Goal: Find specific page/section

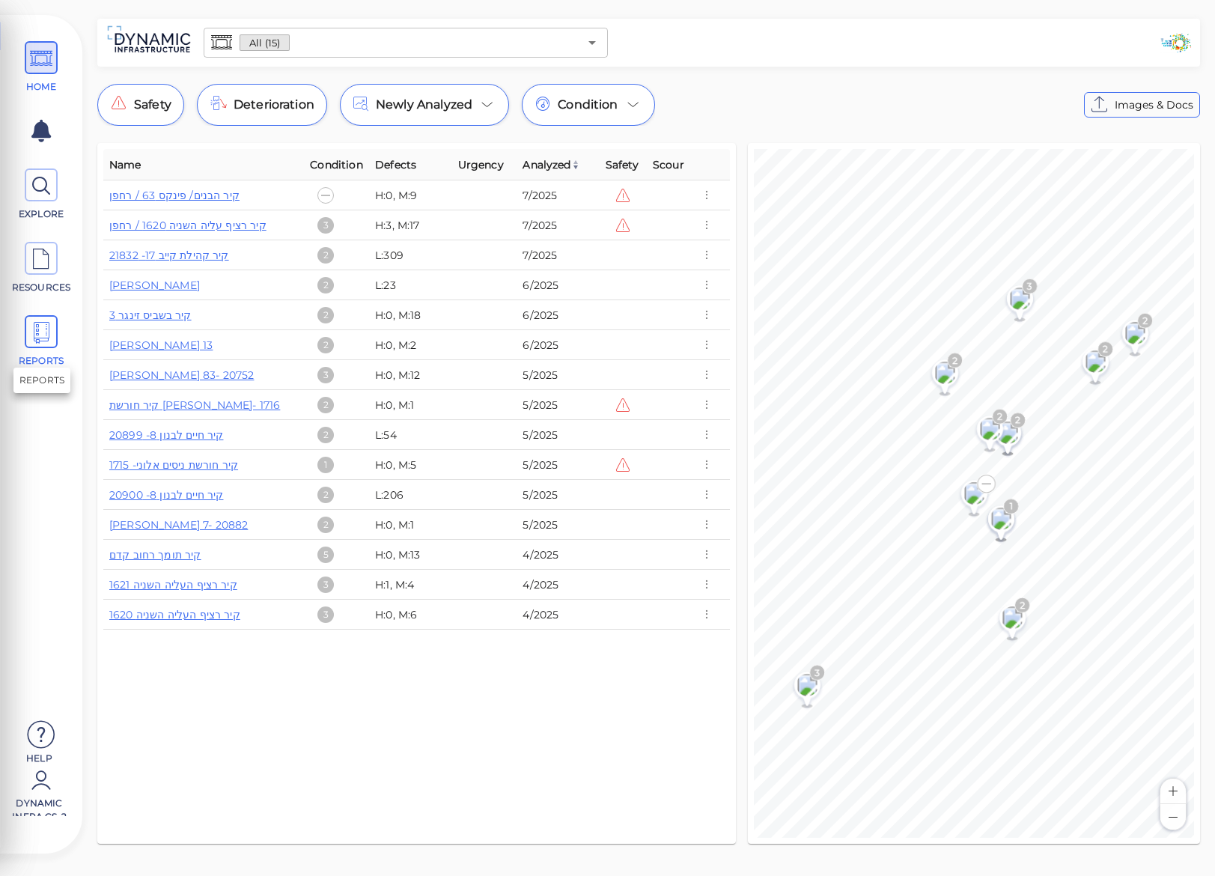
click at [51, 327] on icon at bounding box center [41, 333] width 22 height 34
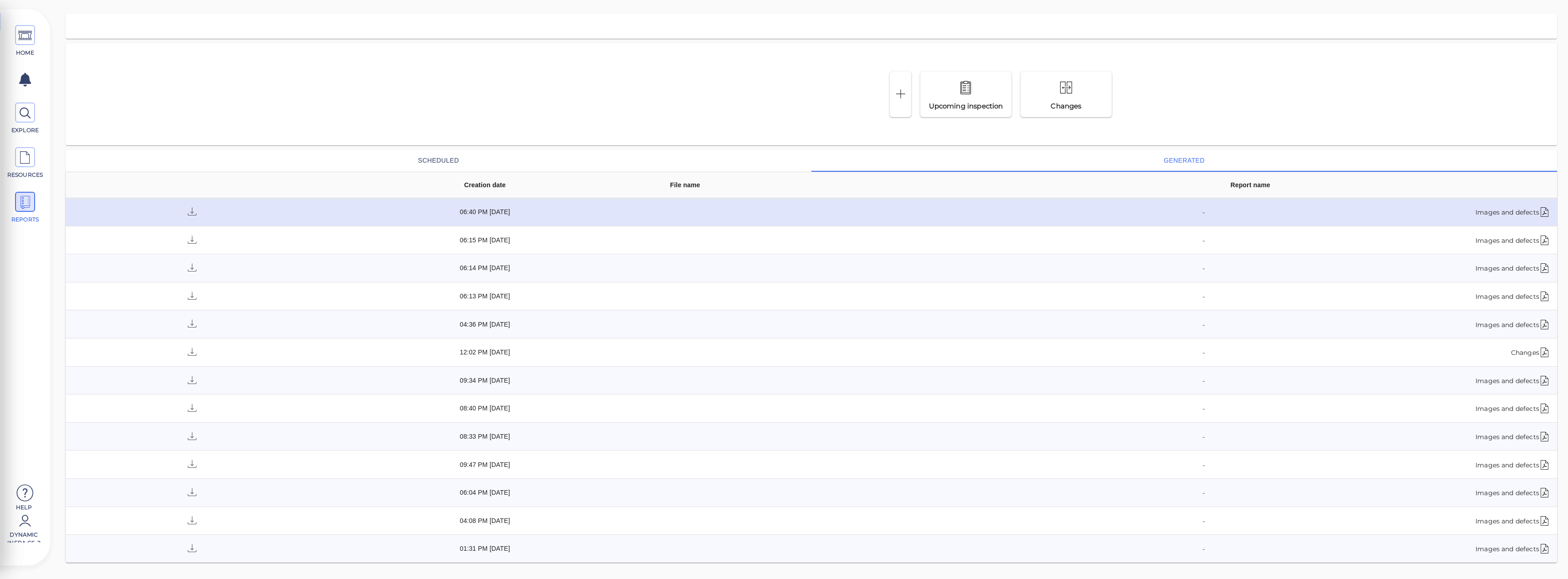
click at [740, 216] on div "Images and defects" at bounding box center [1390, 212] width 320 height 13
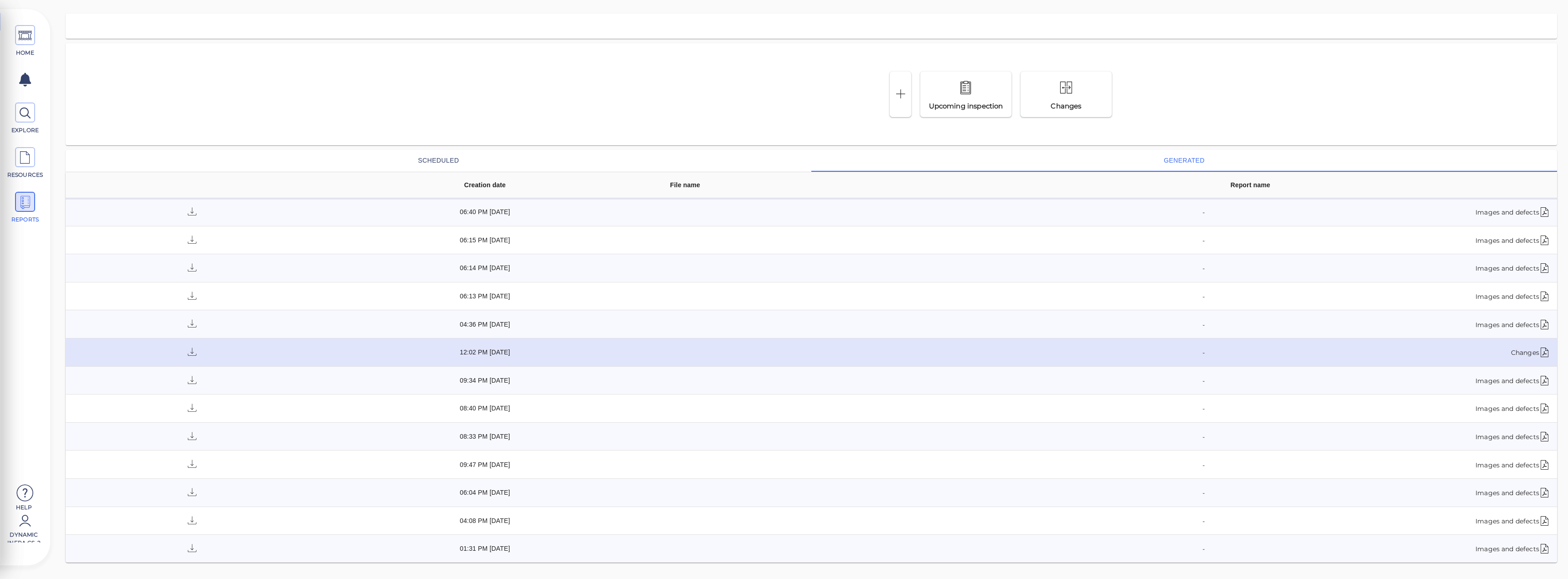
click at [740, 356] on div "-" at bounding box center [937, 352] width 534 height 13
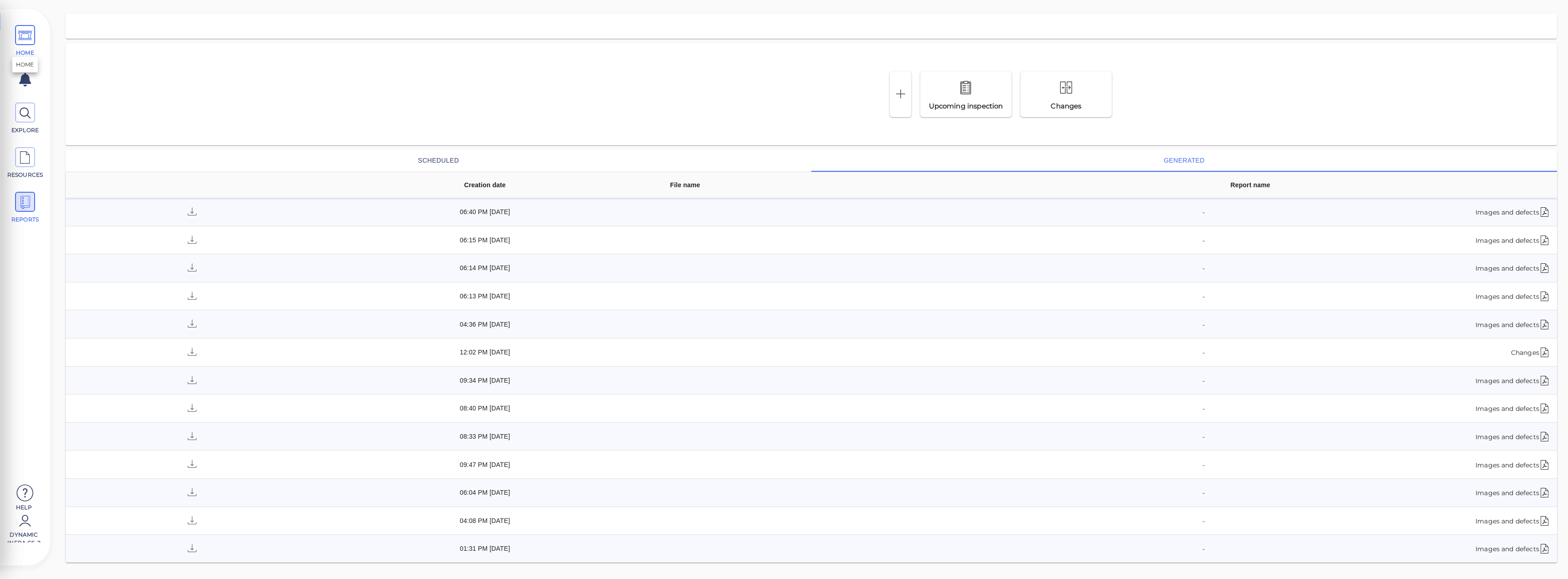
click at [19, 38] on icon at bounding box center [25, 36] width 13 height 21
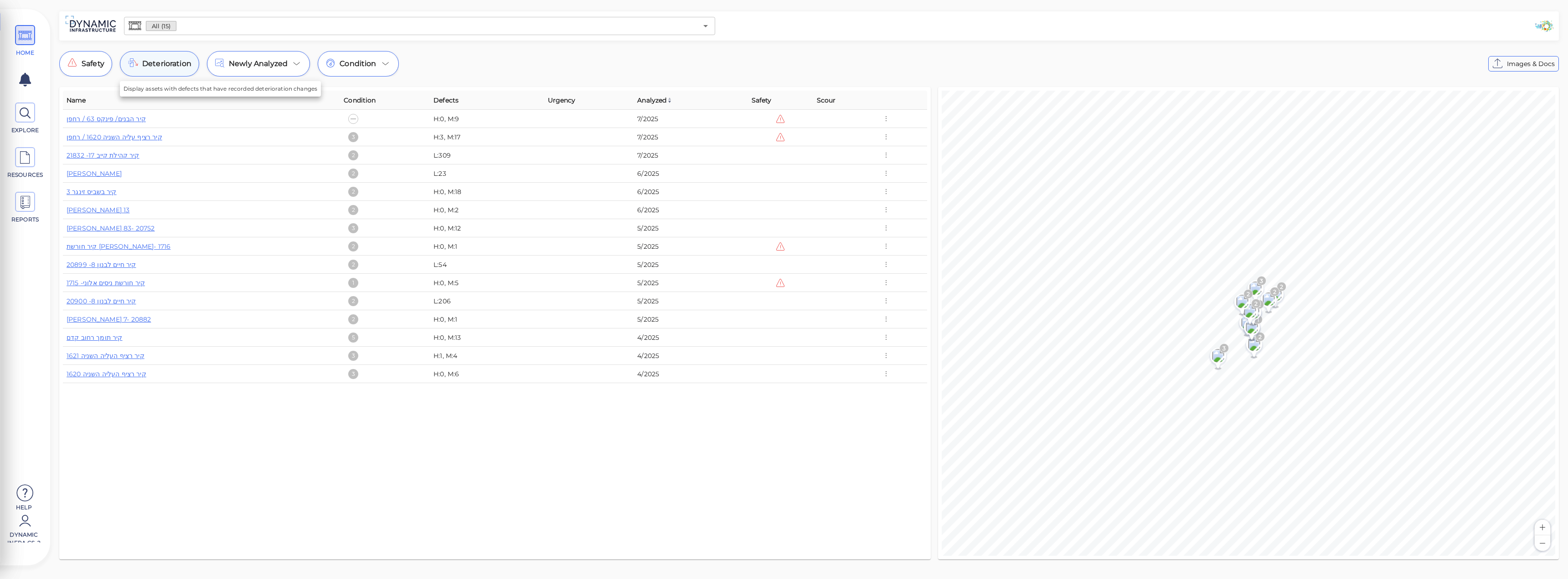
click at [141, 64] on div "Deterioration" at bounding box center [159, 64] width 79 height 26
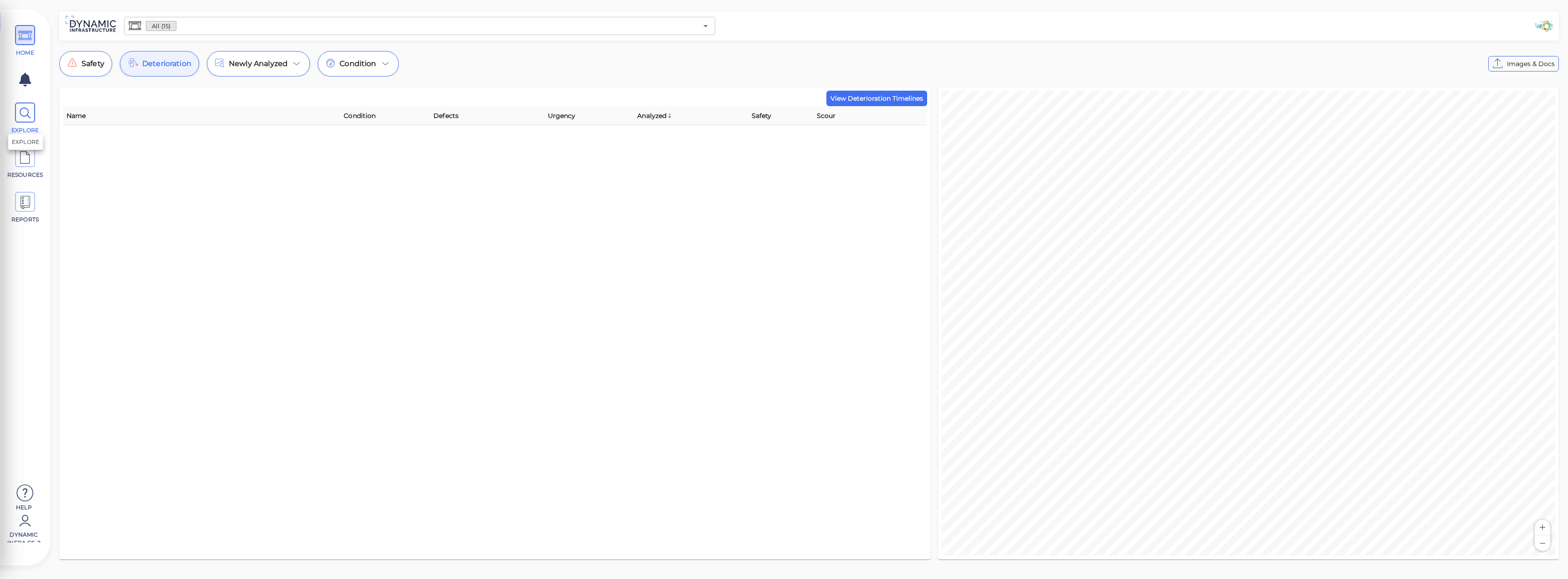
click at [24, 109] on icon at bounding box center [25, 113] width 13 height 21
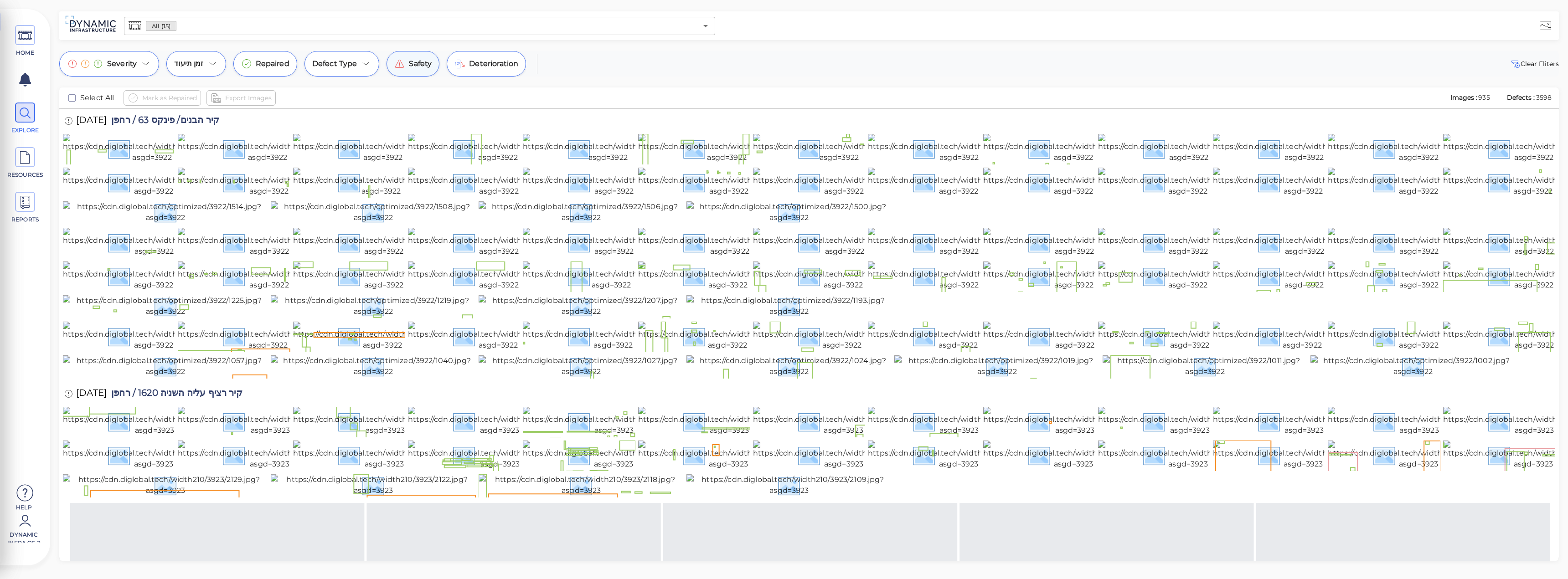
click at [429, 66] on span "Safety" at bounding box center [420, 64] width 23 height 11
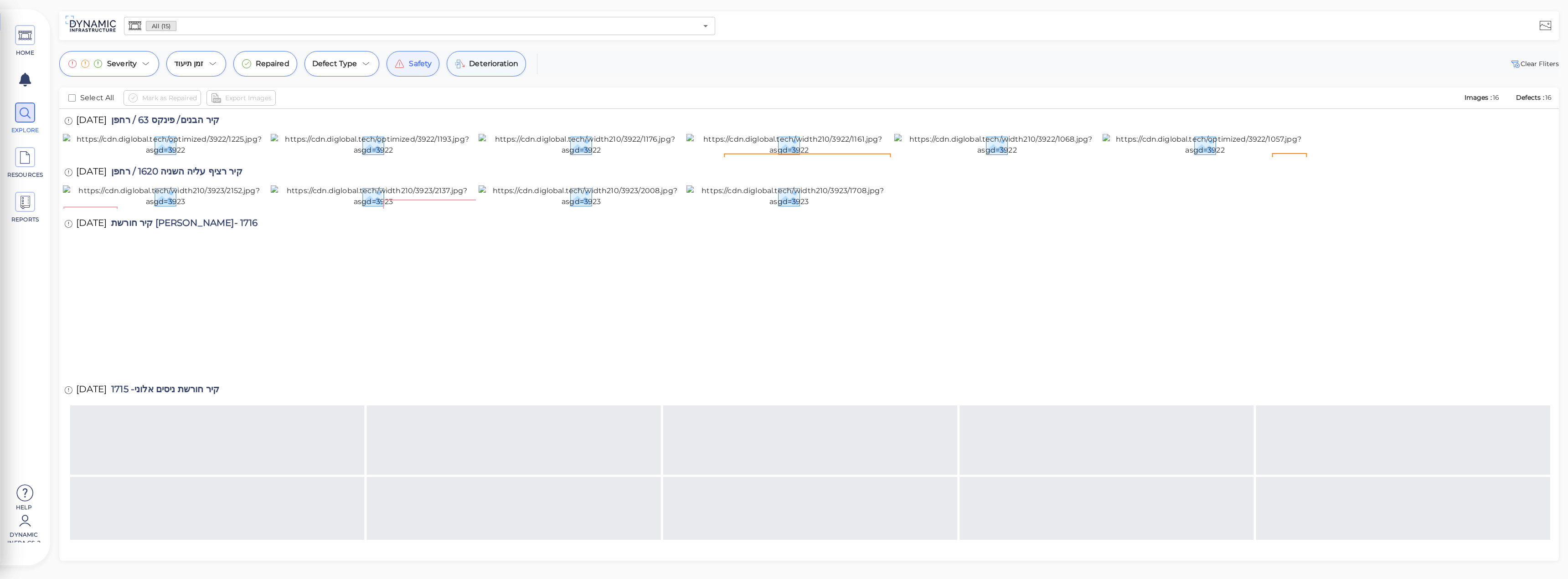
click at [488, 71] on div "Deterioration" at bounding box center [486, 64] width 79 height 26
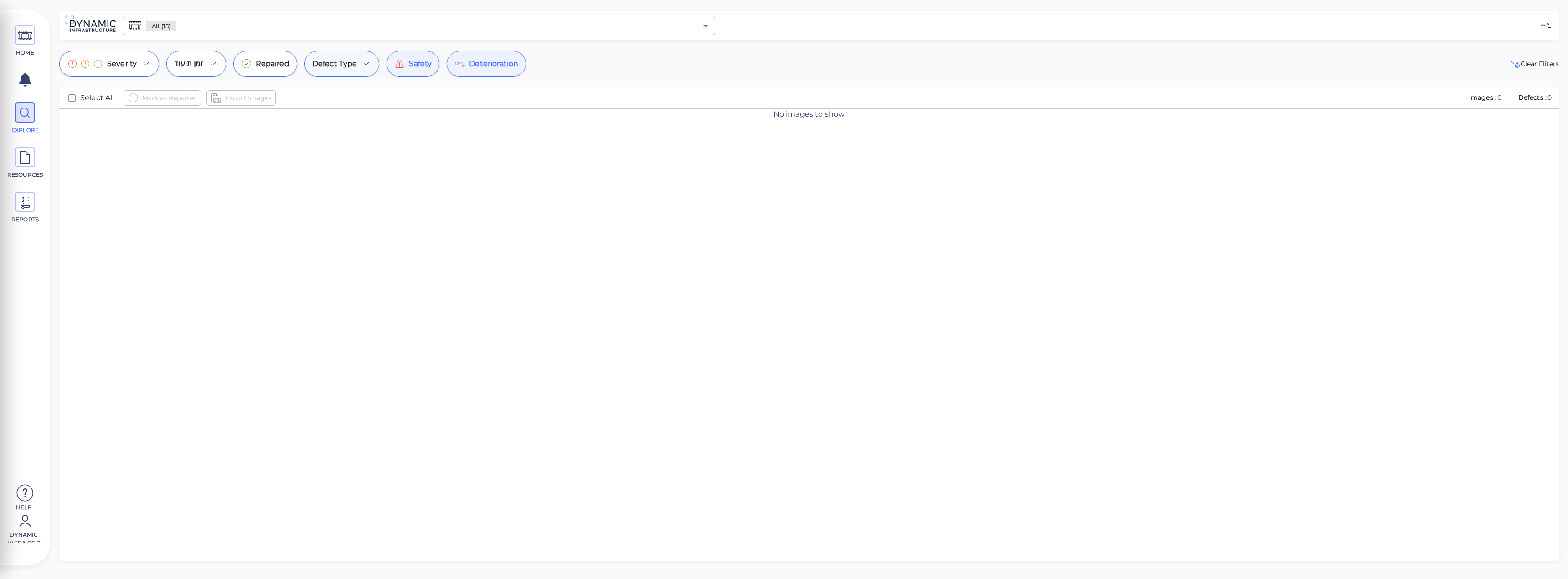
click at [348, 69] on div "Defect Type" at bounding box center [342, 64] width 75 height 26
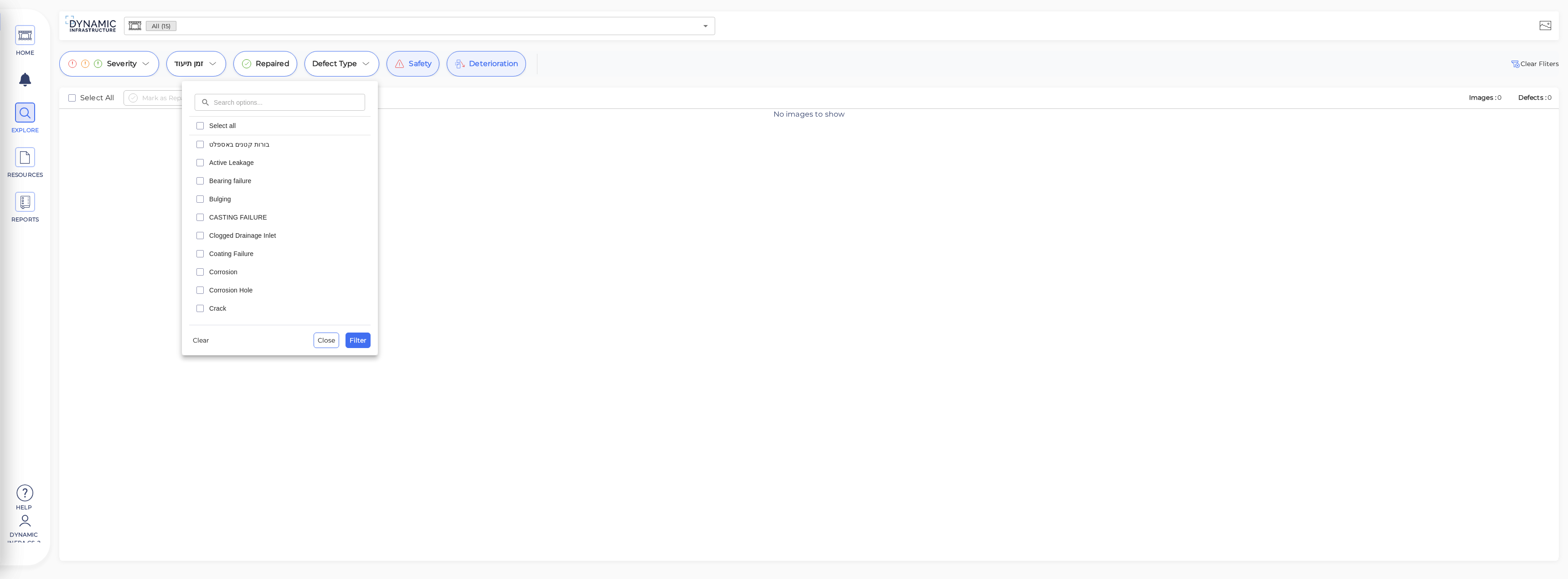
click at [33, 123] on div at bounding box center [784, 290] width 1568 height 579
click at [266, 61] on span "Repaired" at bounding box center [272, 64] width 33 height 11
